Goal: Task Accomplishment & Management: Manage account settings

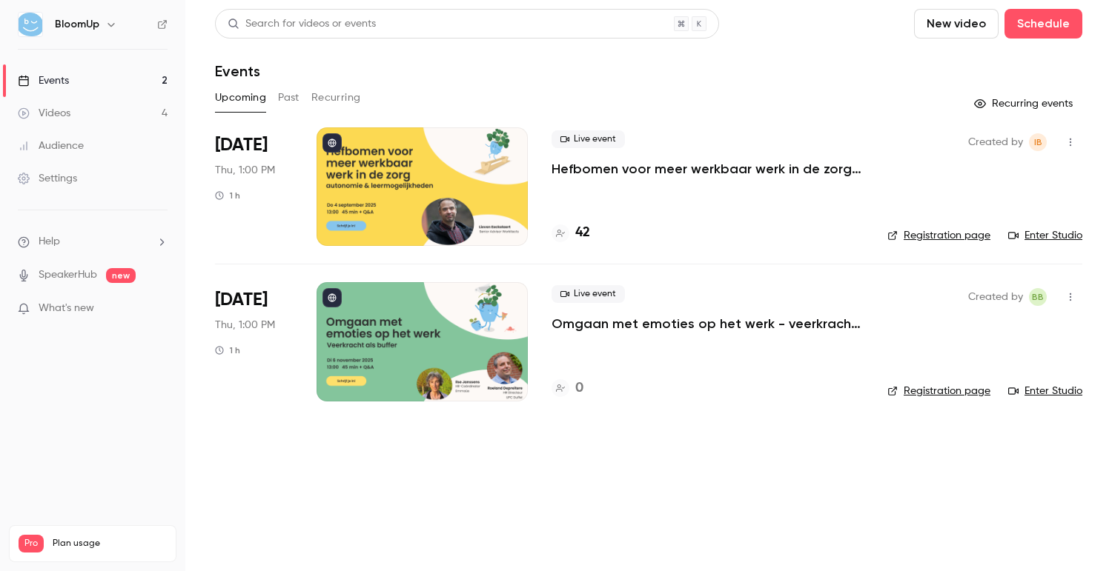
click at [290, 94] on button "Past" at bounding box center [288, 98] width 21 height 24
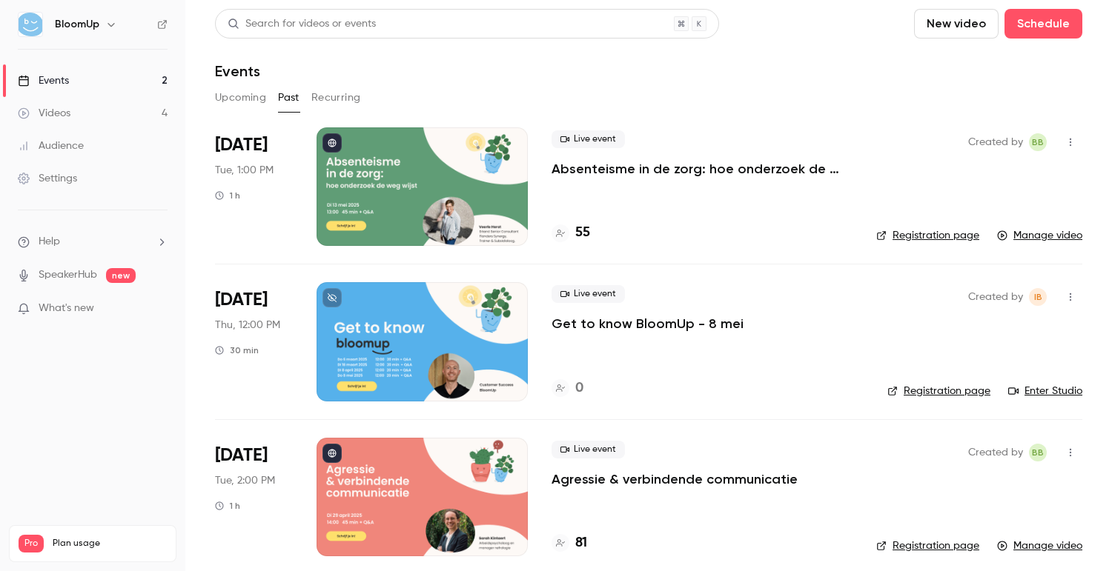
click at [902, 235] on link "Registration page" at bounding box center [927, 235] width 103 height 15
click at [251, 99] on button "Upcoming" at bounding box center [240, 98] width 51 height 24
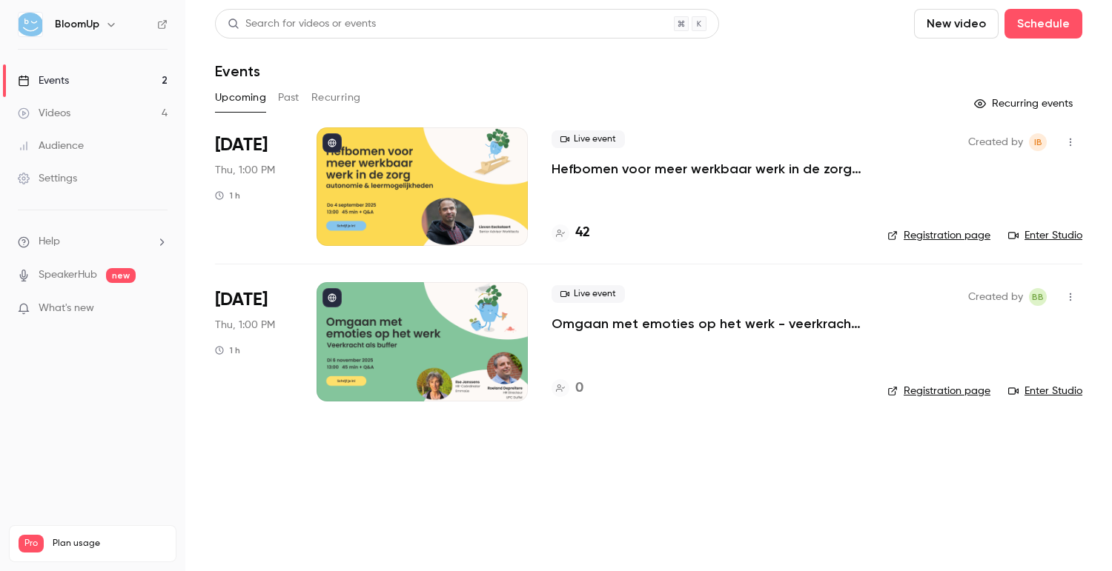
click at [284, 96] on button "Past" at bounding box center [288, 98] width 21 height 24
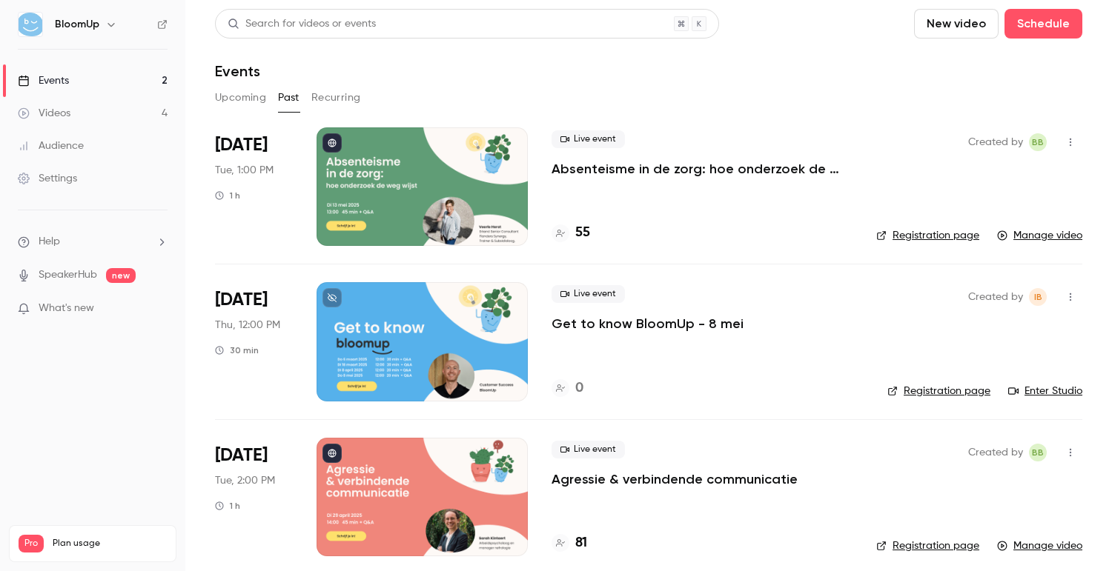
click at [256, 101] on button "Upcoming" at bounding box center [240, 98] width 51 height 24
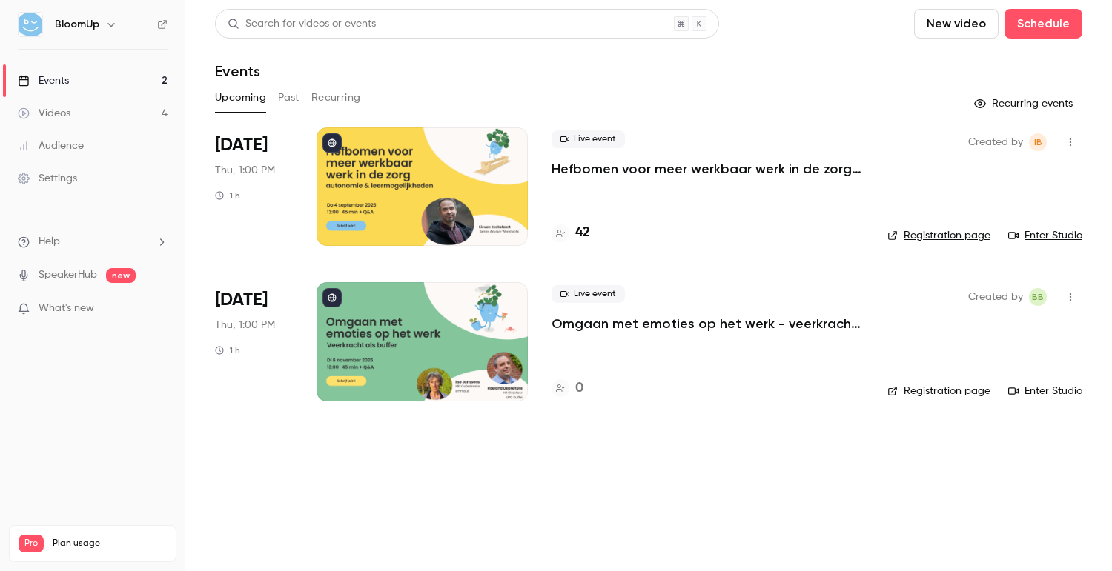
click at [474, 103] on div "Upcoming Past Recurring" at bounding box center [648, 98] width 867 height 24
click at [1066, 144] on icon "button" at bounding box center [1070, 142] width 12 height 10
click at [990, 218] on div "Invite to Studio" at bounding box center [1013, 218] width 113 height 15
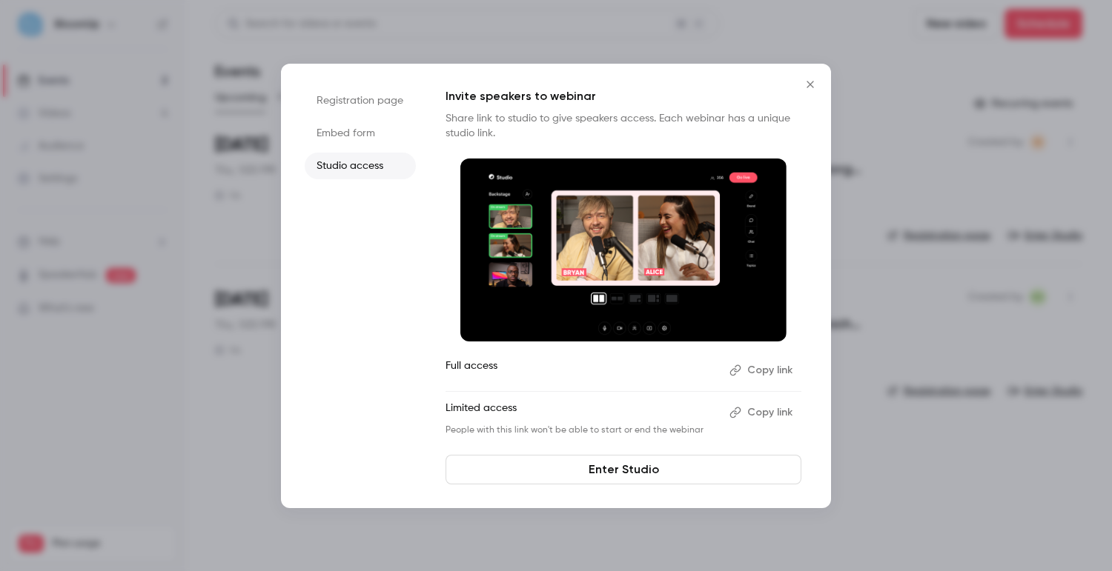
click at [763, 414] on button "Copy link" at bounding box center [762, 413] width 78 height 24
click at [811, 66] on div "Registration page Embed form Studio access Invite speakers to webinar Share lin…" at bounding box center [556, 286] width 550 height 445
click at [811, 84] on icon "Close" at bounding box center [810, 85] width 18 height 12
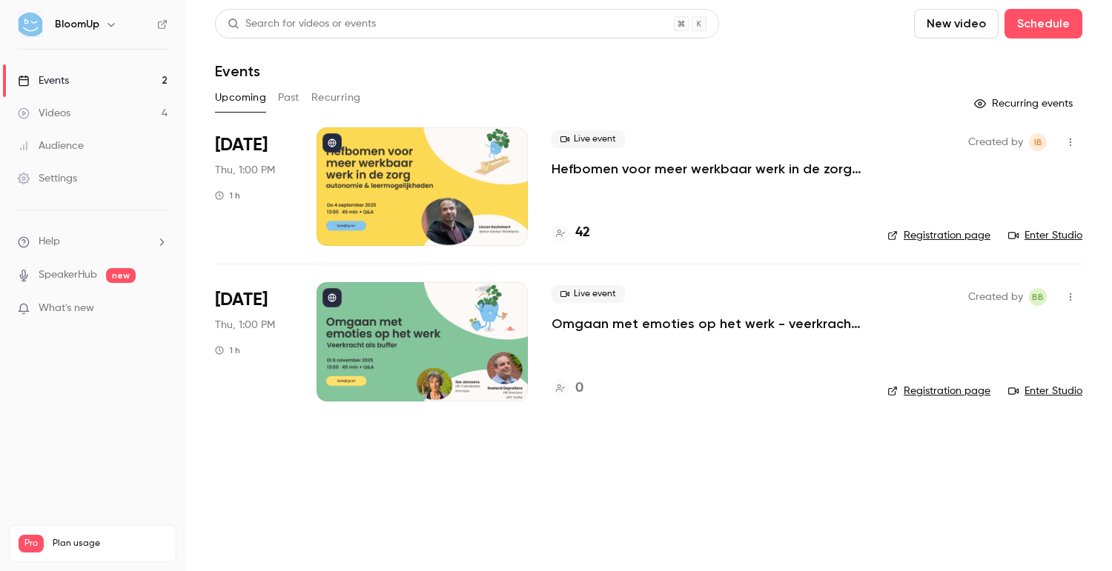
click at [282, 96] on button "Past" at bounding box center [288, 98] width 21 height 24
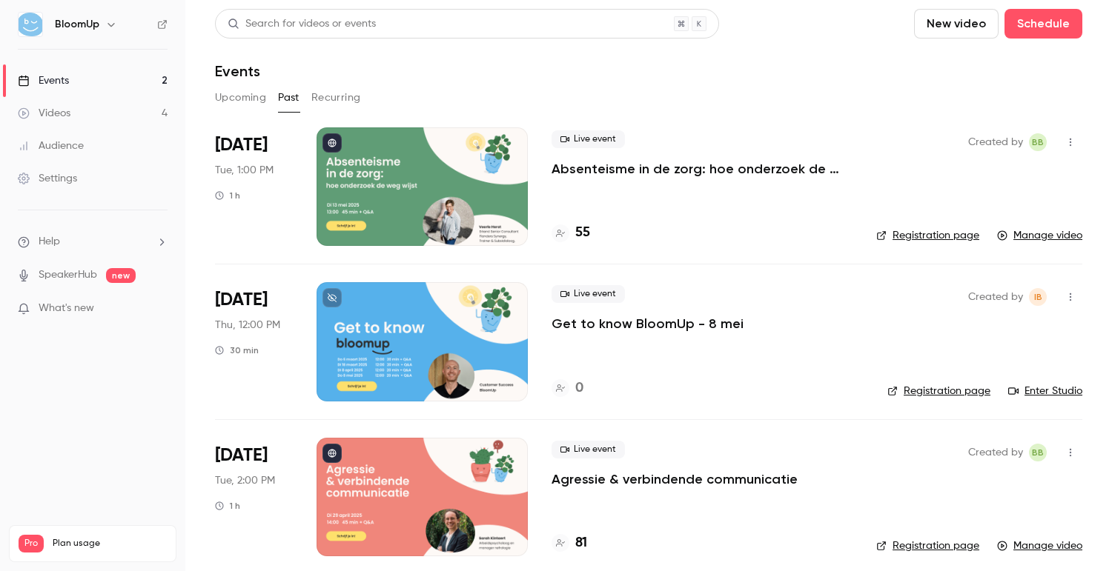
click at [246, 101] on button "Upcoming" at bounding box center [240, 98] width 51 height 24
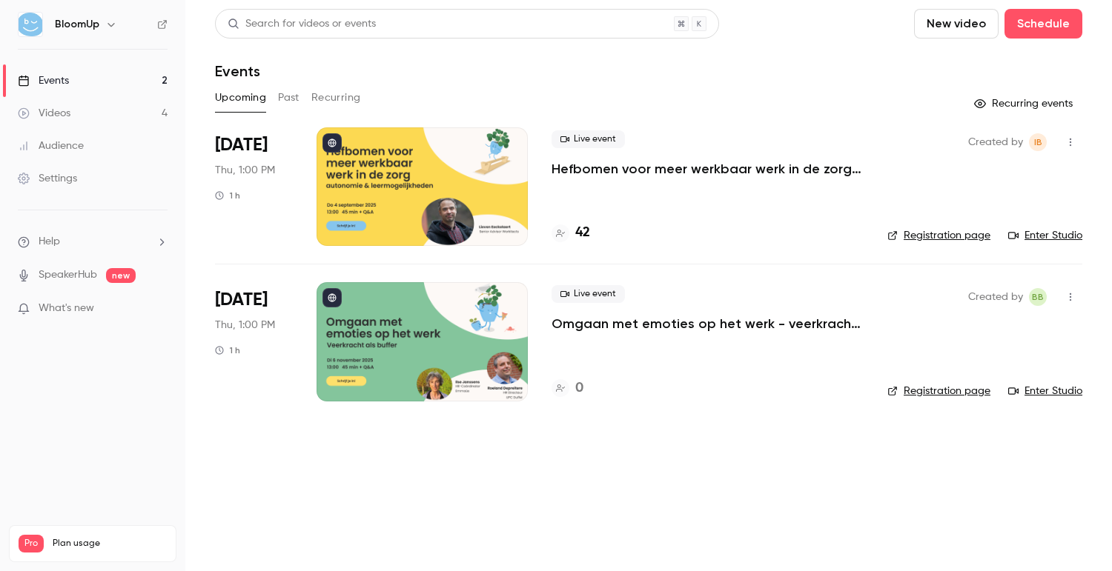
click at [1069, 239] on link "Enter Studio" at bounding box center [1045, 235] width 74 height 15
click at [1025, 235] on link "Enter Studio" at bounding box center [1045, 235] width 74 height 15
click at [1070, 147] on icon "button" at bounding box center [1070, 142] width 12 height 10
click at [1010, 217] on div "Invite to Studio" at bounding box center [1013, 218] width 113 height 15
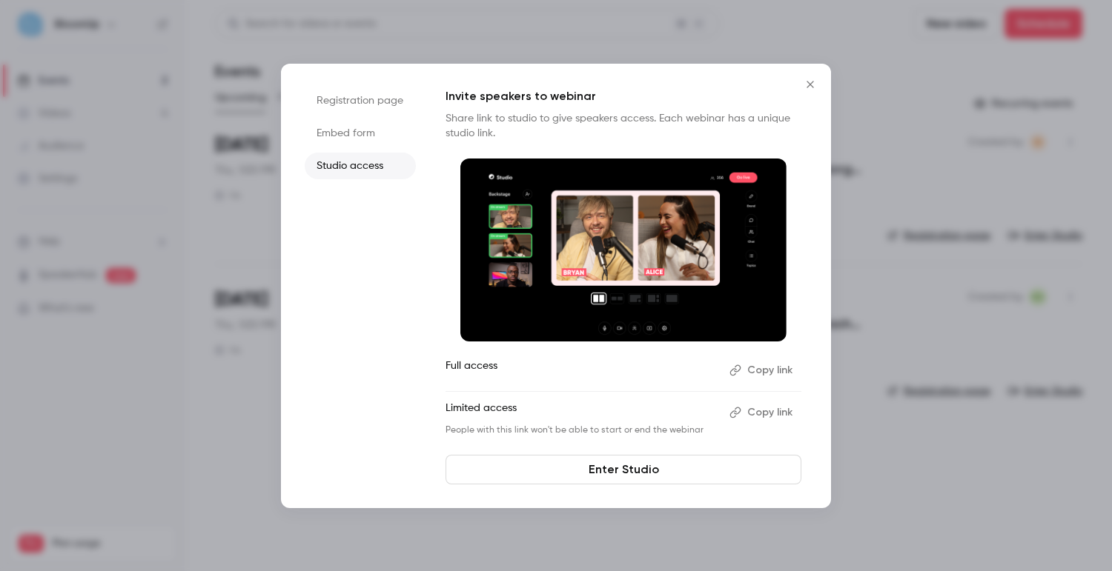
click at [771, 422] on button "Copy link" at bounding box center [762, 413] width 78 height 24
click at [808, 84] on icon "Close" at bounding box center [810, 85] width 18 height 12
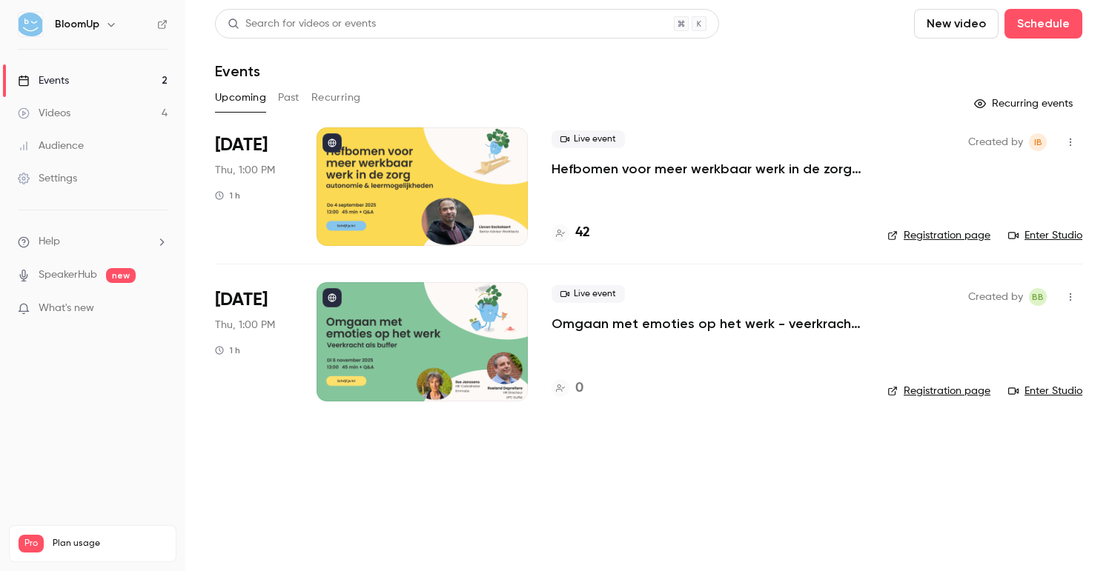
click at [618, 323] on p "Omgaan met emoties op het werk - veerkracht als buffer" at bounding box center [707, 324] width 312 height 18
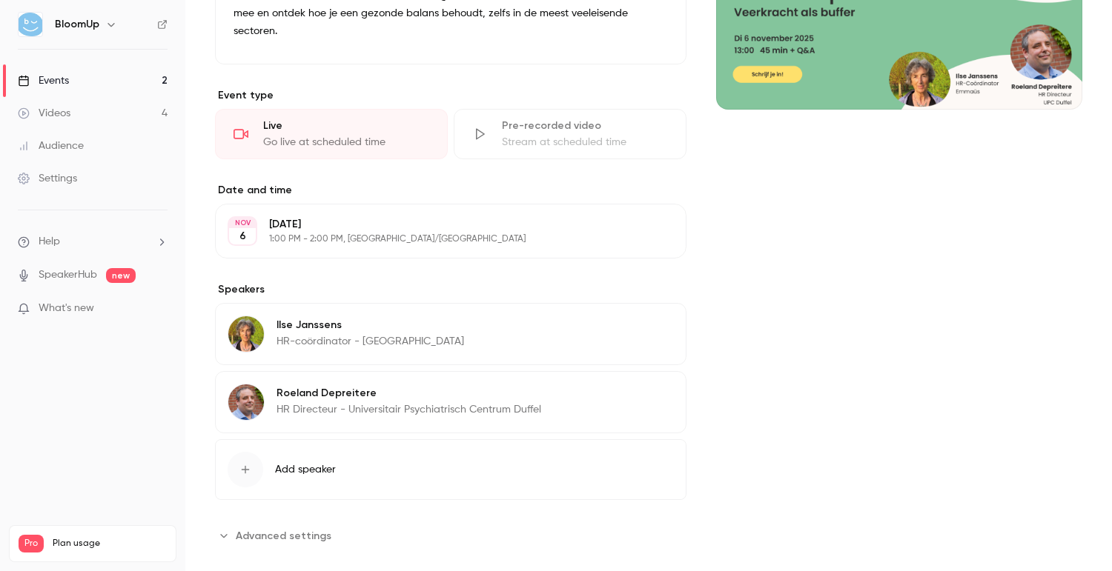
scroll to position [269, 0]
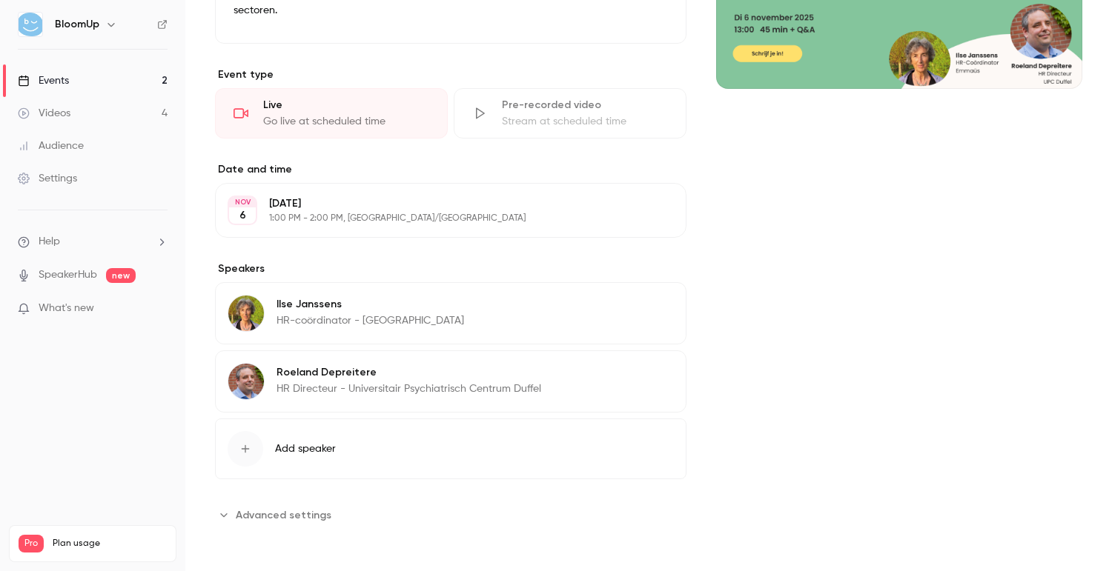
click at [345, 203] on p "[DATE]" at bounding box center [438, 203] width 339 height 15
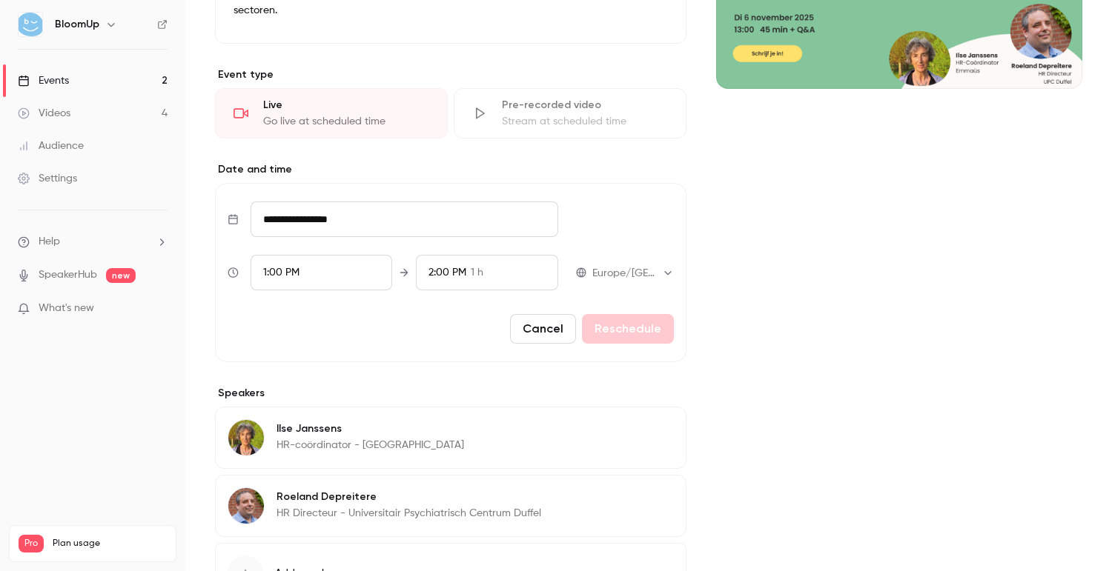
click at [311, 273] on div "1:00 PM" at bounding box center [321, 273] width 142 height 36
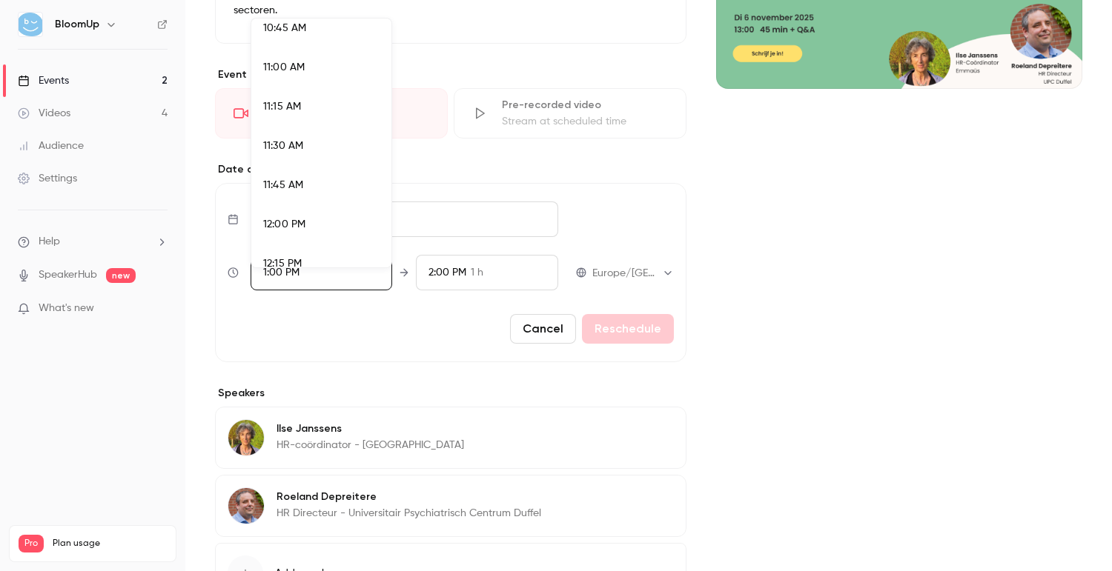
scroll to position [1690, 0]
click at [308, 75] on div "11:00 AM" at bounding box center [321, 77] width 116 height 16
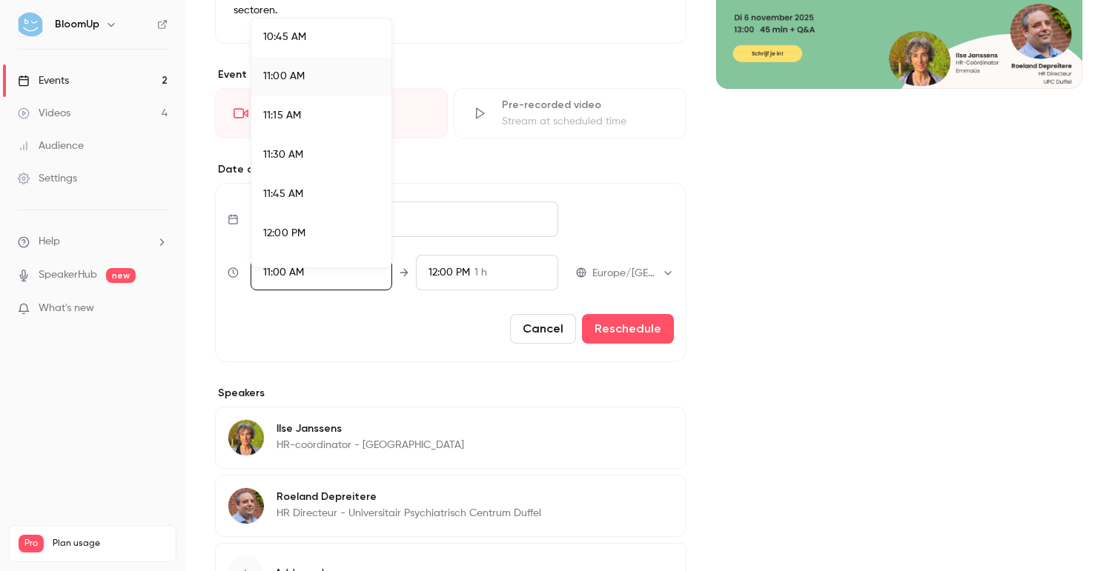
click at [623, 323] on div at bounding box center [556, 285] width 1112 height 571
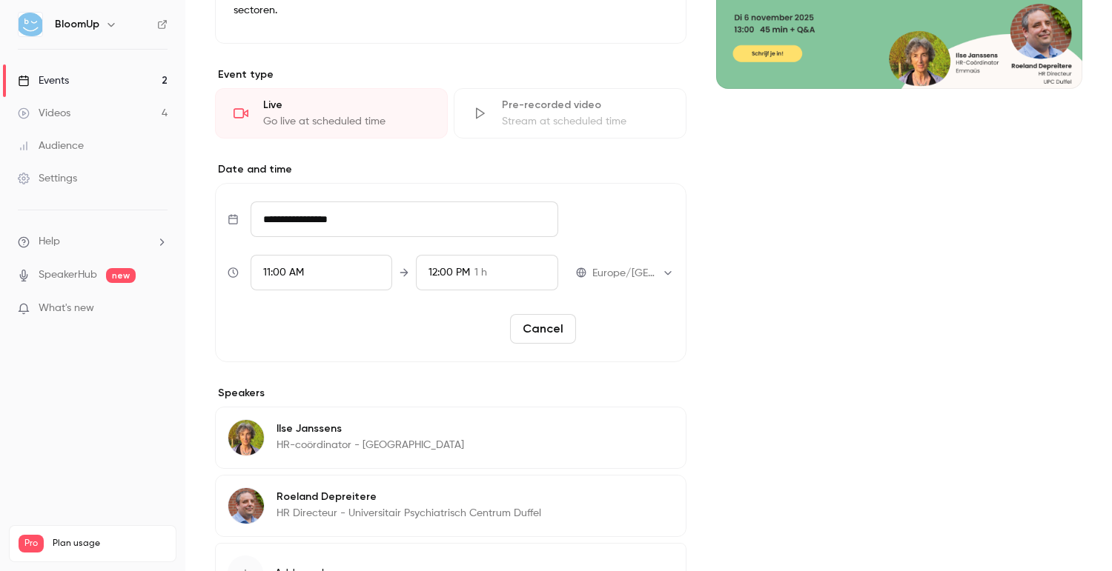
click at [620, 329] on button "Reschedule" at bounding box center [628, 329] width 92 height 30
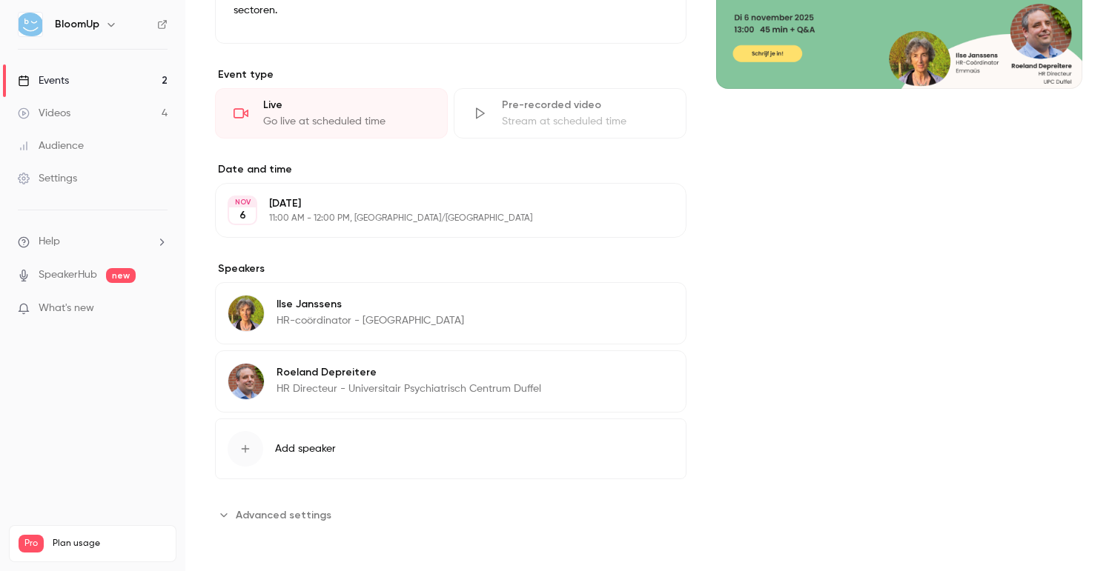
scroll to position [0, 0]
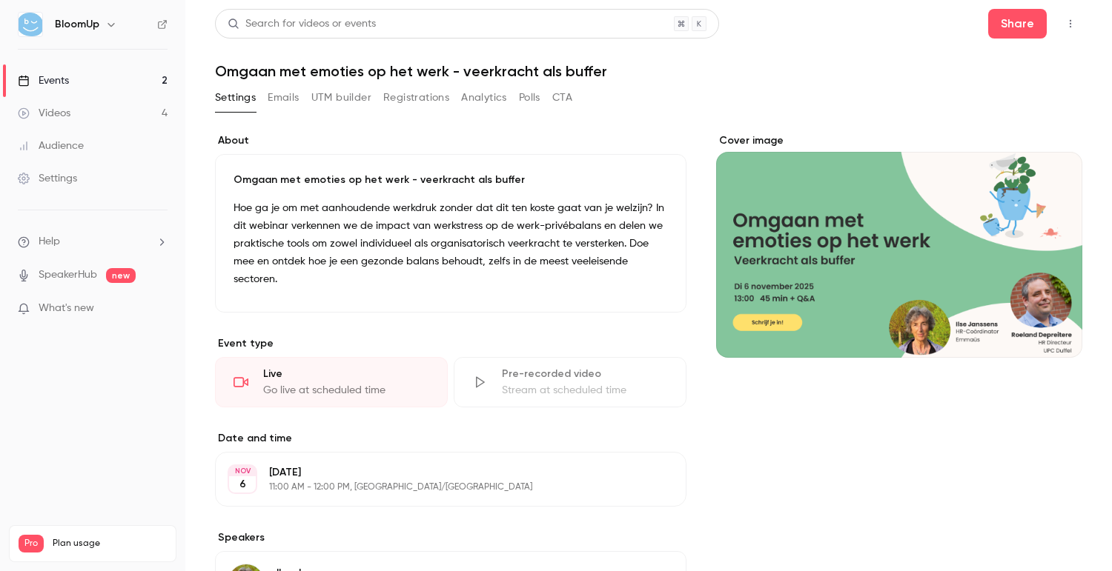
click at [142, 77] on link "Events 2" at bounding box center [92, 80] width 185 height 33
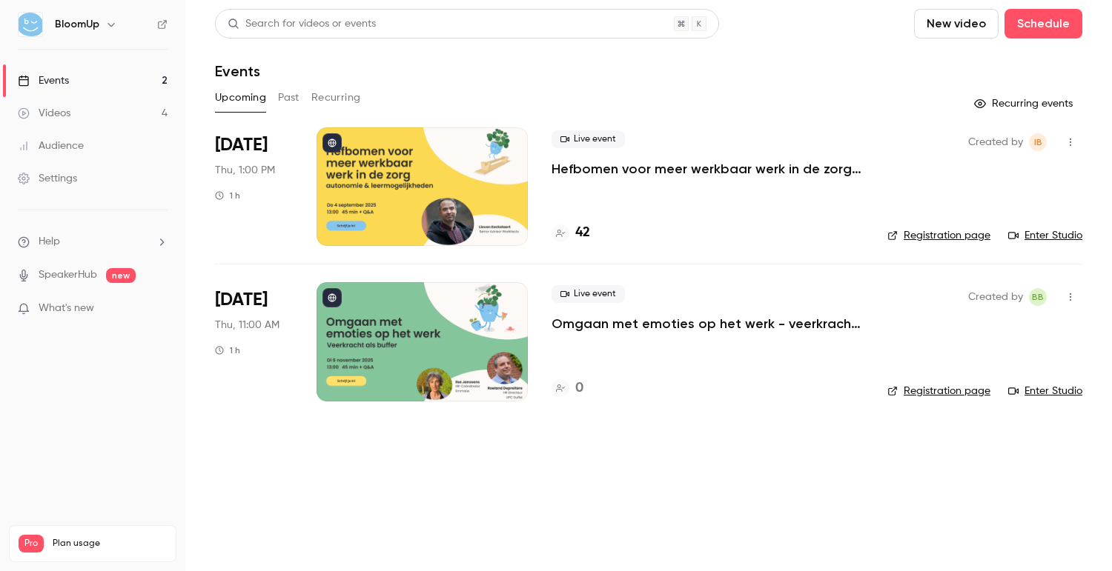
click at [1058, 394] on link "Enter Studio" at bounding box center [1045, 391] width 74 height 15
click at [1073, 299] on icon "button" at bounding box center [1070, 297] width 12 height 10
click at [1029, 376] on div "Invite to Studio" at bounding box center [1013, 373] width 113 height 15
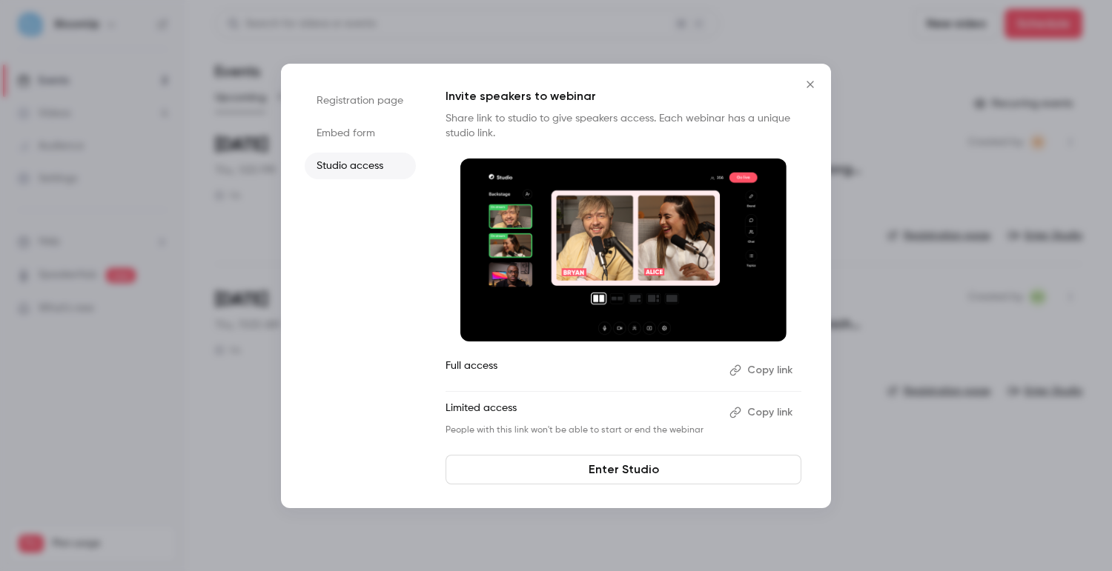
click at [764, 409] on button "Copy link" at bounding box center [762, 413] width 78 height 24
click at [809, 91] on button "Close" at bounding box center [810, 85] width 30 height 30
